Goal: Task Accomplishment & Management: Manage account settings

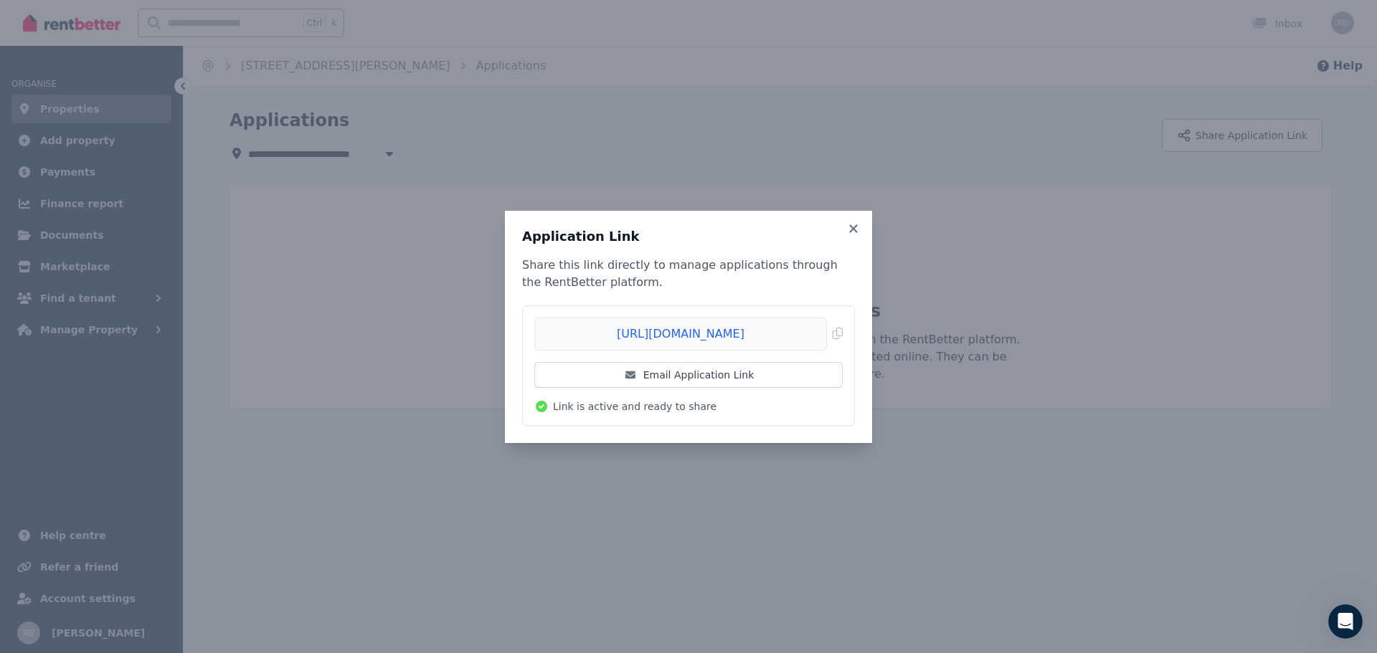
scroll to position [2415, 0]
click at [853, 227] on icon at bounding box center [853, 228] width 8 height 8
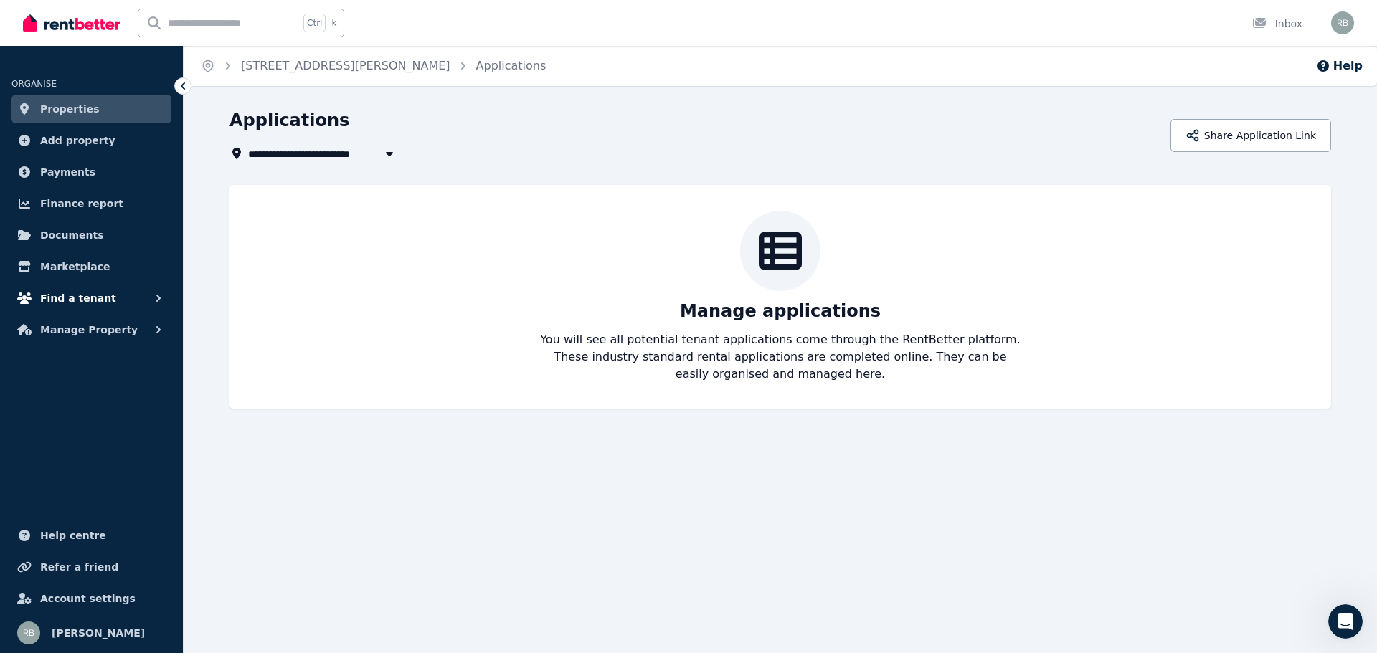
click at [77, 297] on span "Find a tenant" at bounding box center [78, 298] width 76 height 17
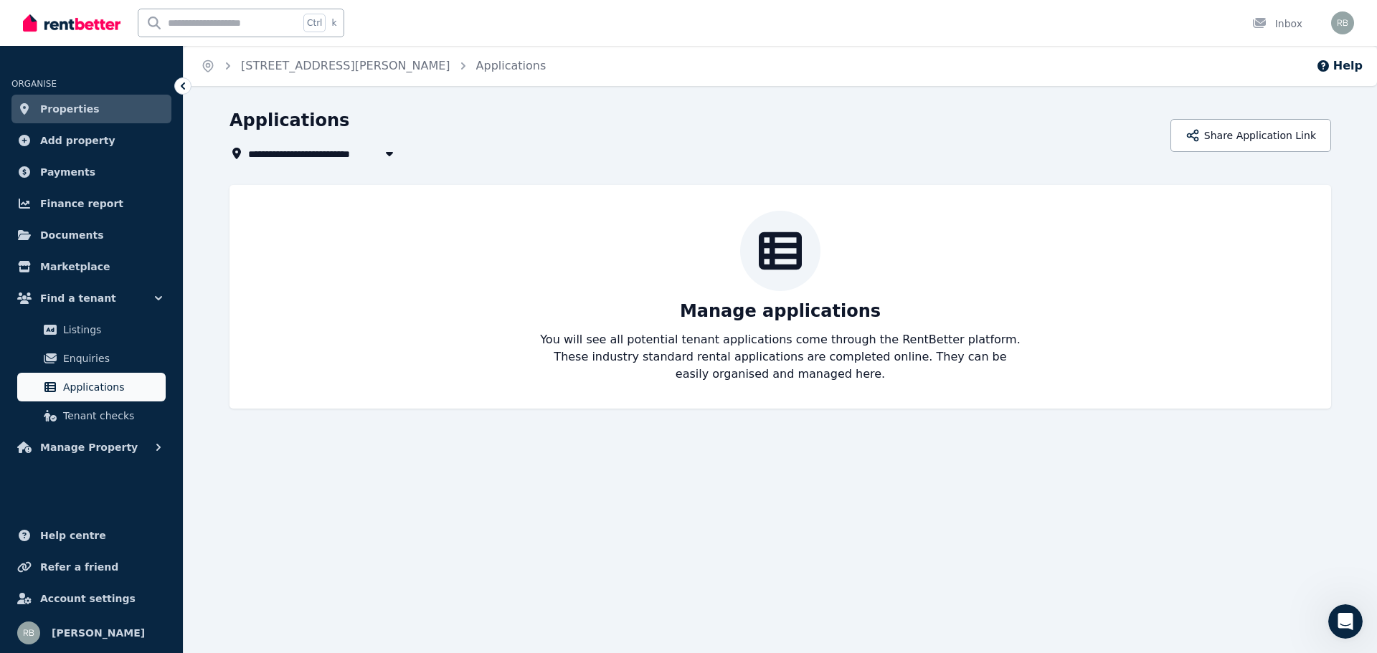
click at [87, 384] on span "Applications" at bounding box center [111, 387] width 97 height 17
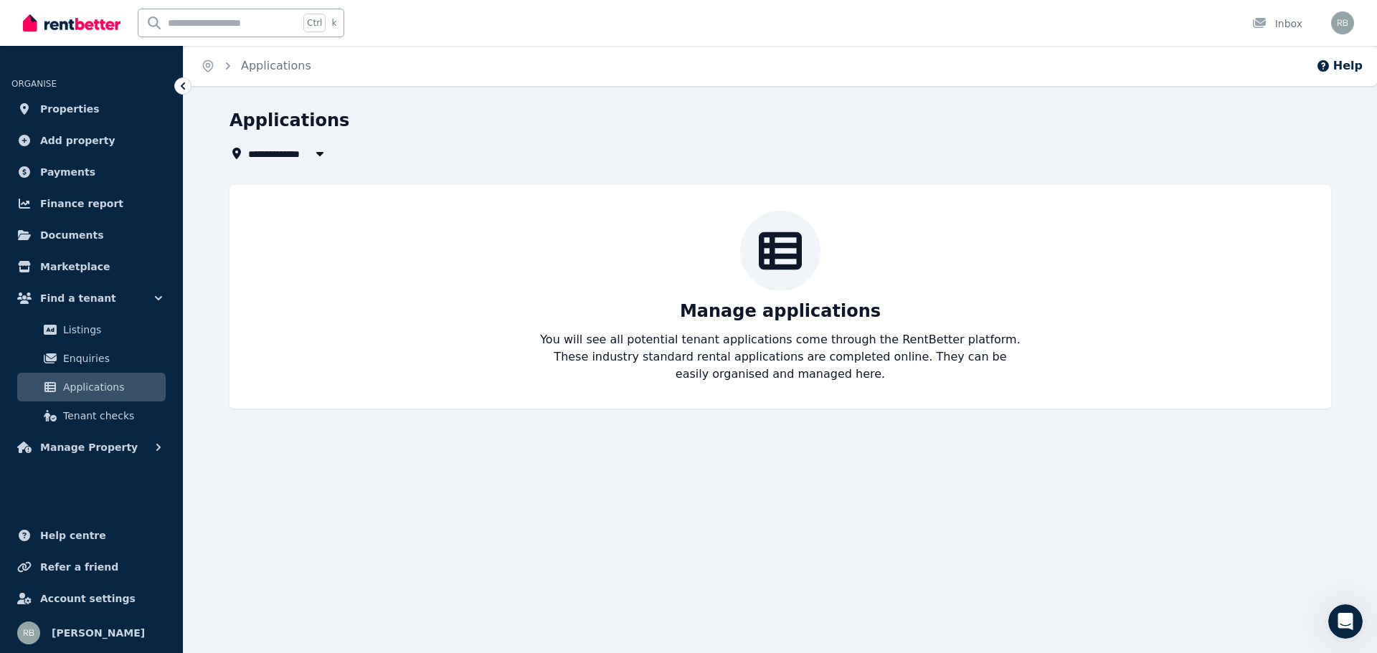
click at [286, 151] on span "All Properties" at bounding box center [294, 153] width 93 height 17
type input "**********"
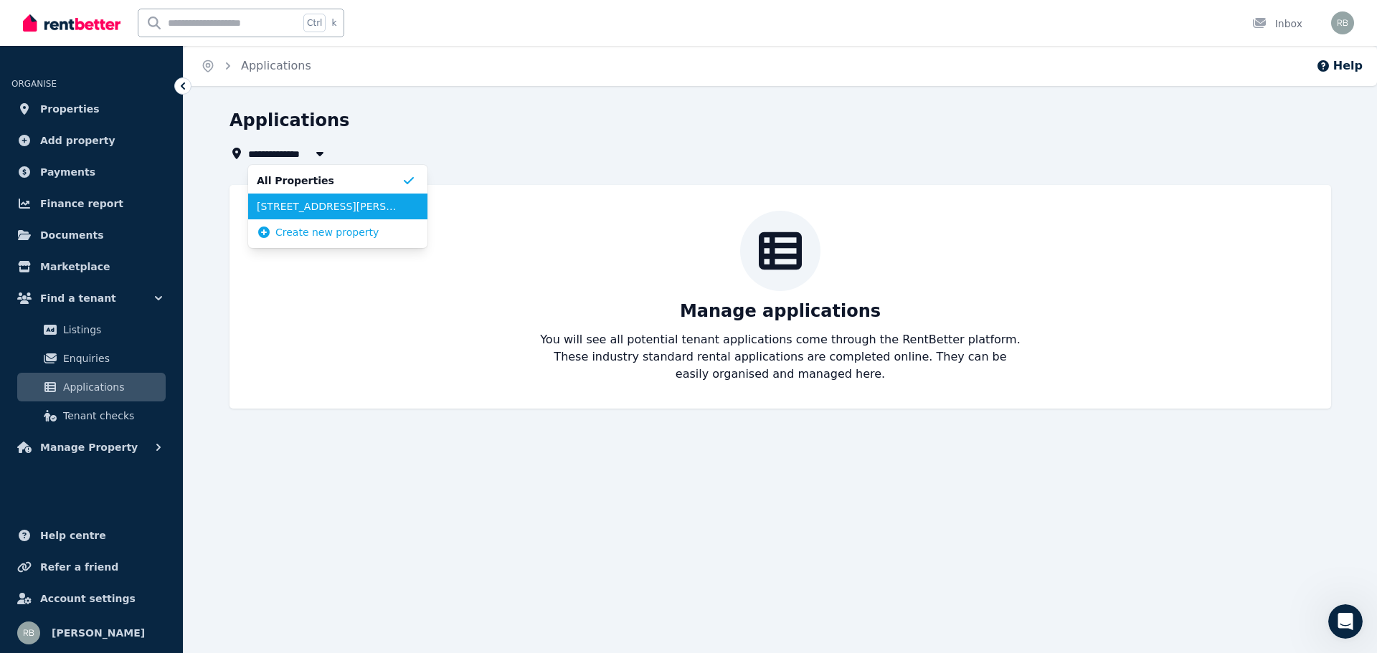
click at [293, 204] on span "[STREET_ADDRESS][PERSON_NAME]" at bounding box center [329, 206] width 145 height 14
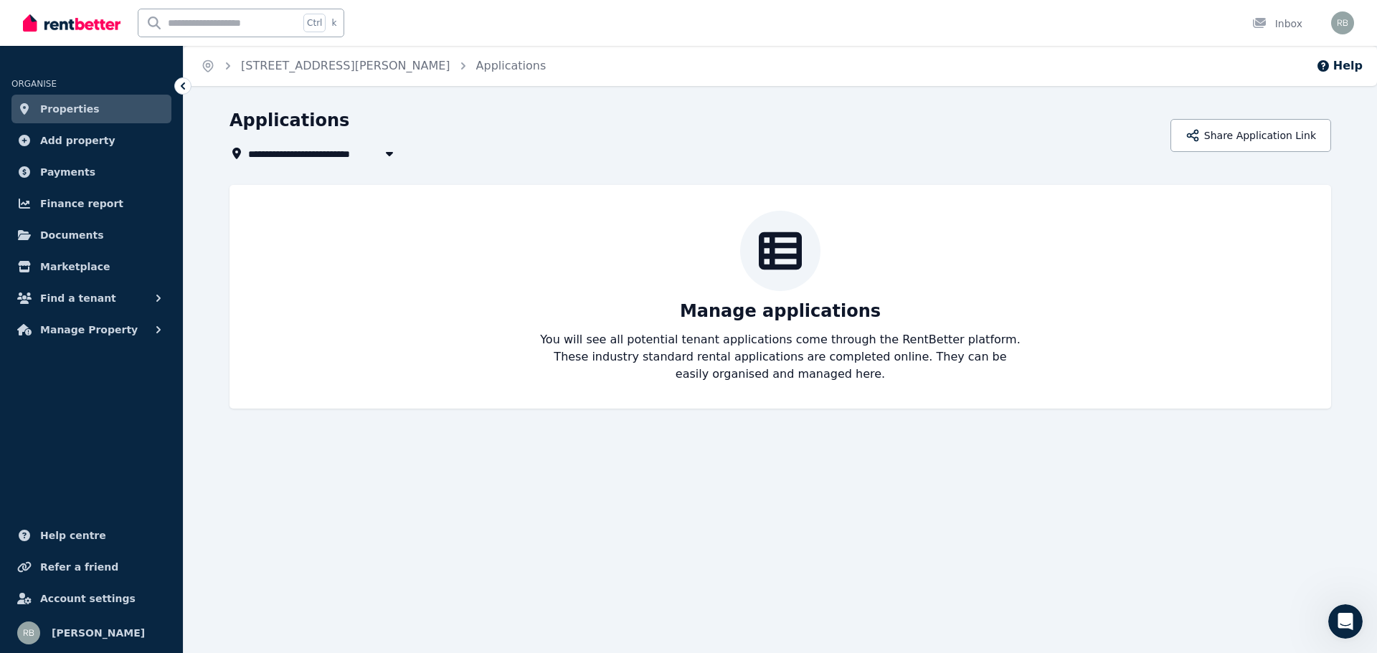
click at [298, 160] on span "[STREET_ADDRESS][PERSON_NAME]" at bounding box center [352, 153] width 209 height 17
type input "**********"
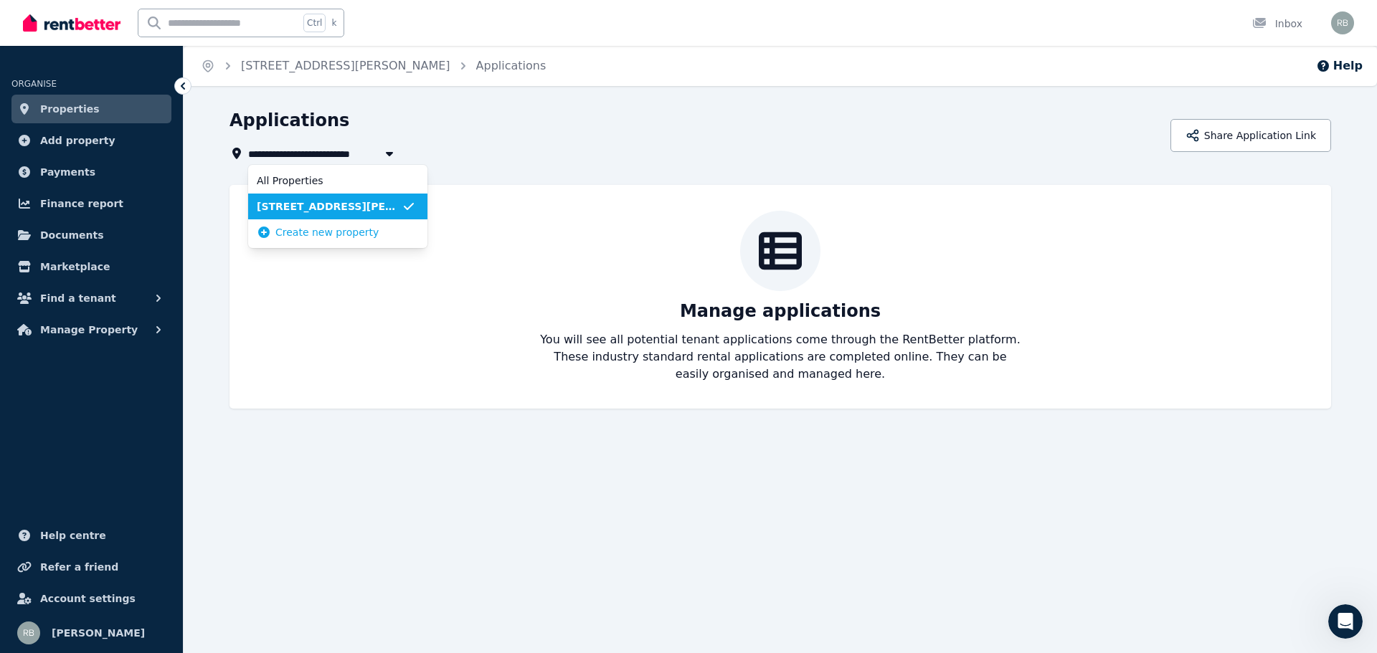
click at [63, 108] on span "Properties" at bounding box center [70, 108] width 60 height 17
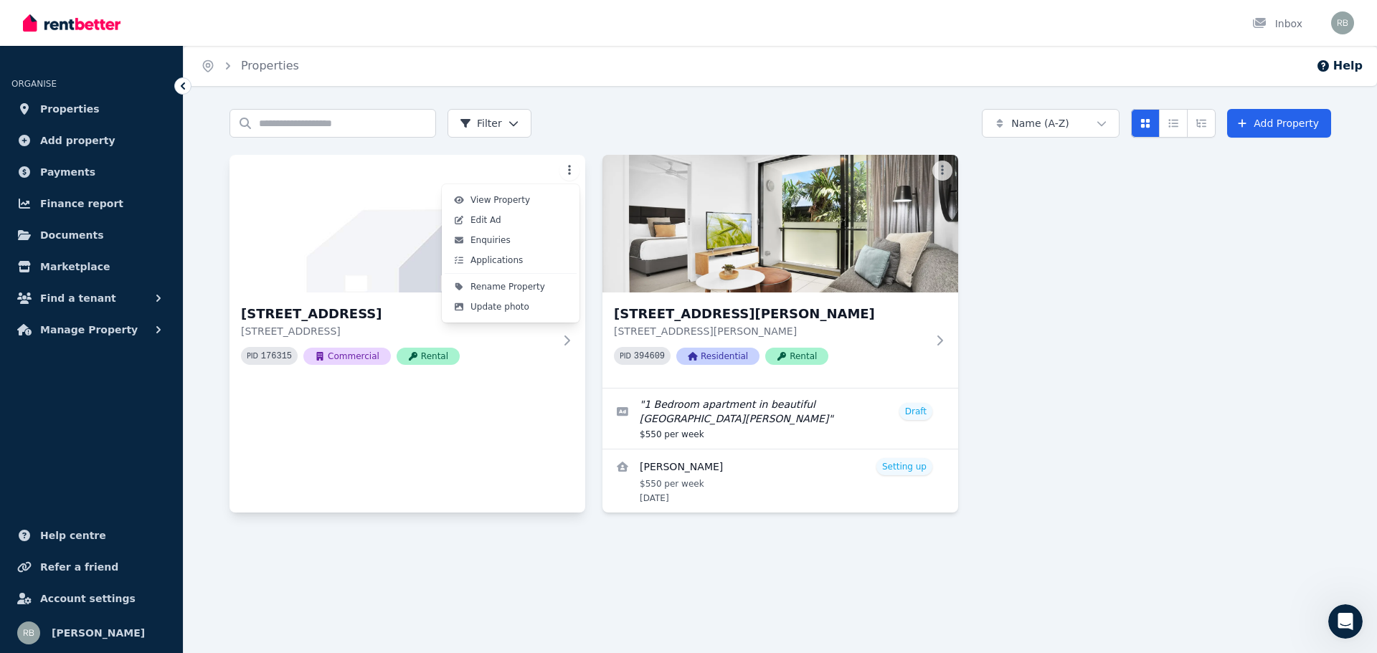
click at [567, 173] on html "Open main menu Inbox Open user menu ORGANISE Properties Add property Payments F…" at bounding box center [688, 326] width 1377 height 653
click at [943, 167] on html "Open main menu Inbox Open user menu ORGANISE Properties Add property Payments F…" at bounding box center [688, 326] width 1377 height 653
click at [942, 171] on html "Open main menu Inbox Open user menu ORGANISE Properties Add property Payments F…" at bounding box center [688, 326] width 1377 height 653
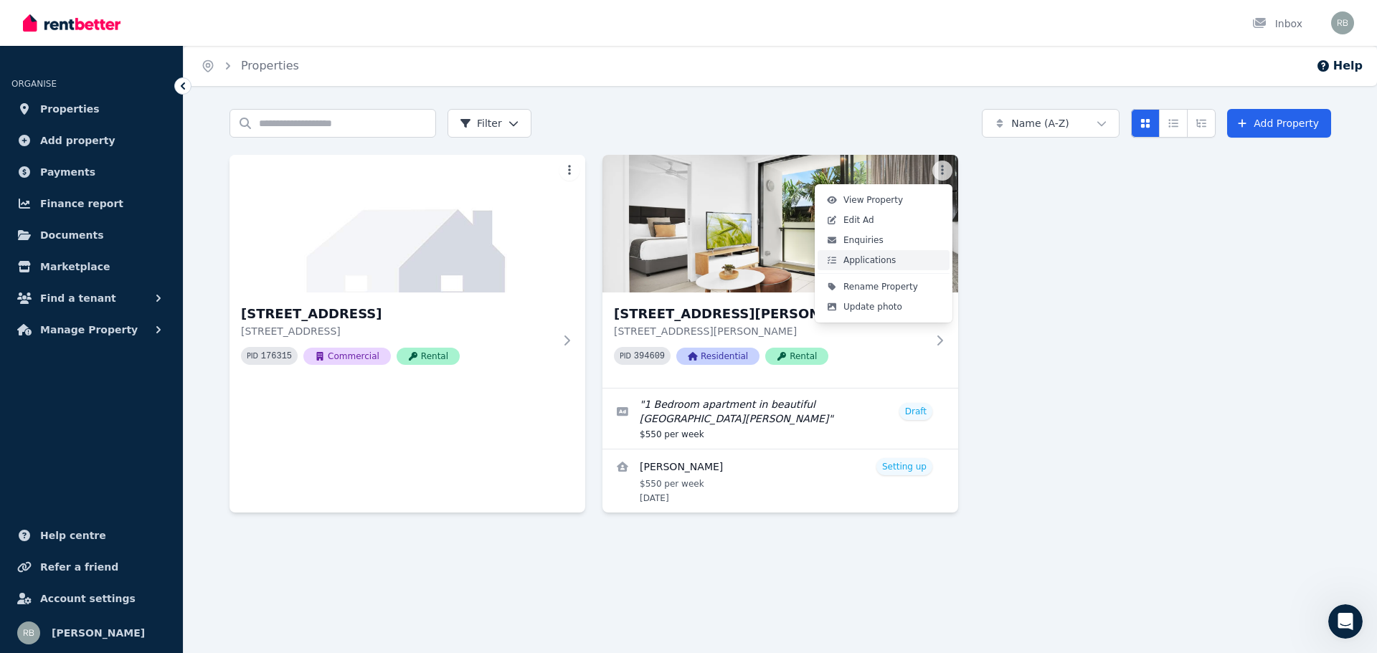
click at [863, 260] on span "Applications" at bounding box center [869, 260] width 52 height 11
